Goal: Task Accomplishment & Management: Manage account settings

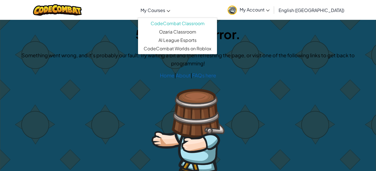
click at [165, 8] on span "My Courses" at bounding box center [152, 10] width 25 height 6
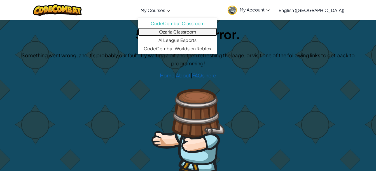
click at [193, 28] on link "Ozaria Classroom" at bounding box center [177, 32] width 79 height 8
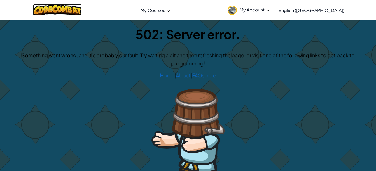
click at [73, 7] on img at bounding box center [57, 9] width 49 height 11
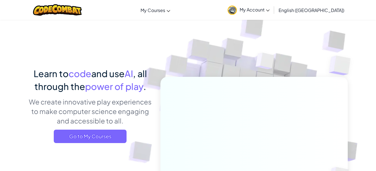
click at [272, 13] on link "My Account" at bounding box center [249, 10] width 48 height 18
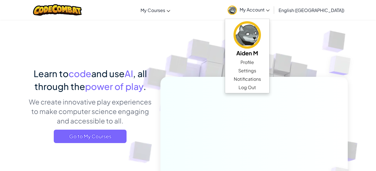
click at [272, 13] on link "My Account" at bounding box center [249, 10] width 48 height 18
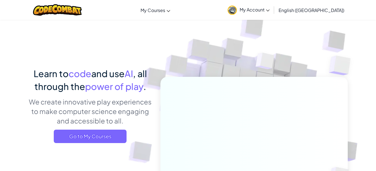
click at [270, 10] on icon at bounding box center [268, 11] width 4 height 2
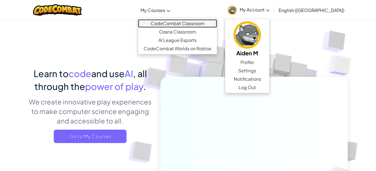
click at [188, 23] on link "CodeCombat Classroom" at bounding box center [177, 23] width 79 height 8
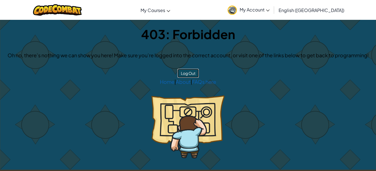
click at [189, 73] on button "Log Out" at bounding box center [187, 73] width 21 height 9
